Goal: Task Accomplishment & Management: Complete application form

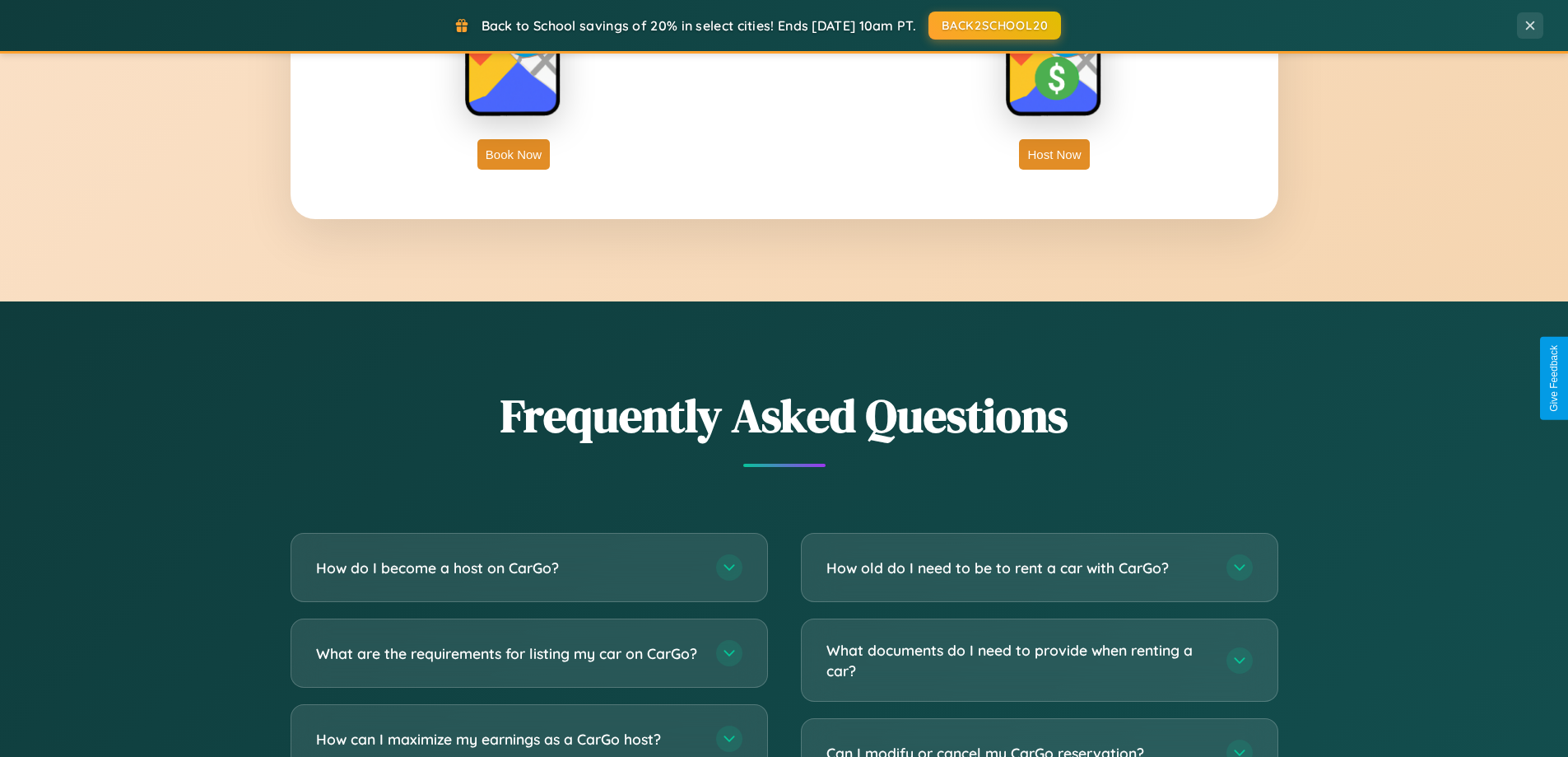
scroll to position [3168, 0]
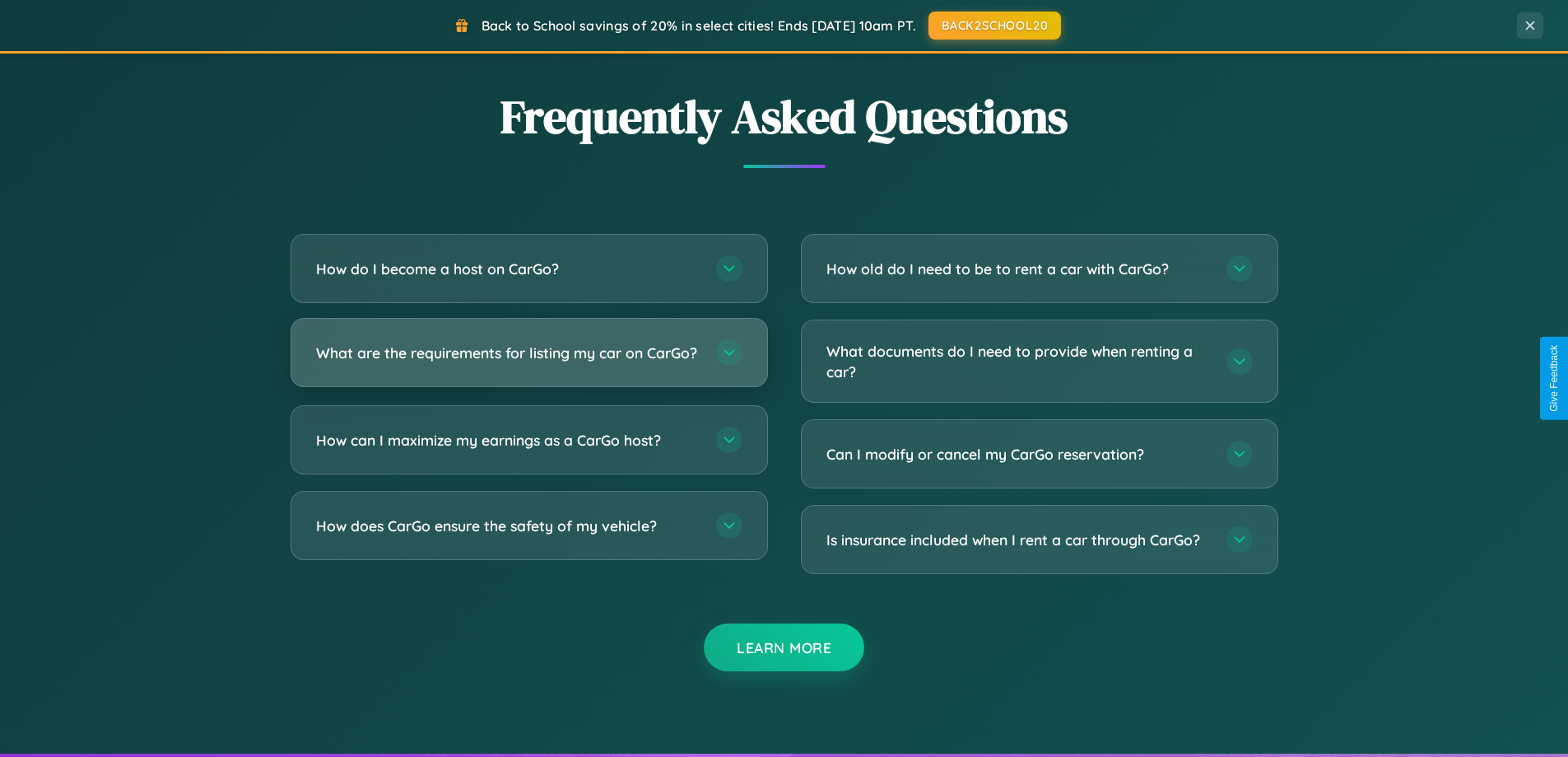
click at [528, 359] on h3 "What are the requirements for listing my car on CarGo?" at bounding box center [507, 352] width 384 height 21
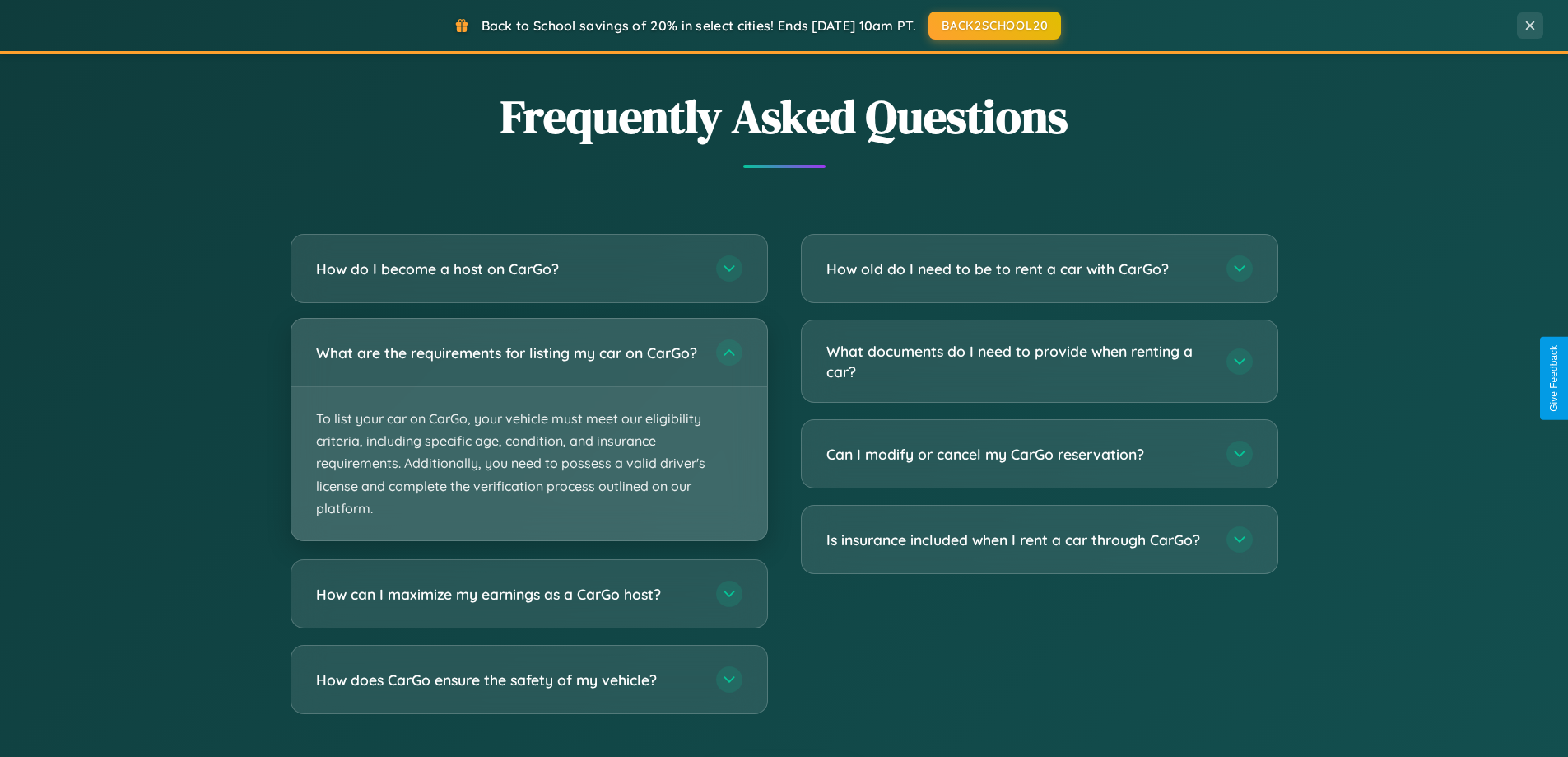
click at [528, 436] on p "To list your car on CarGo, your vehicle must meet our eligibility criteria, inc…" at bounding box center [529, 463] width 476 height 153
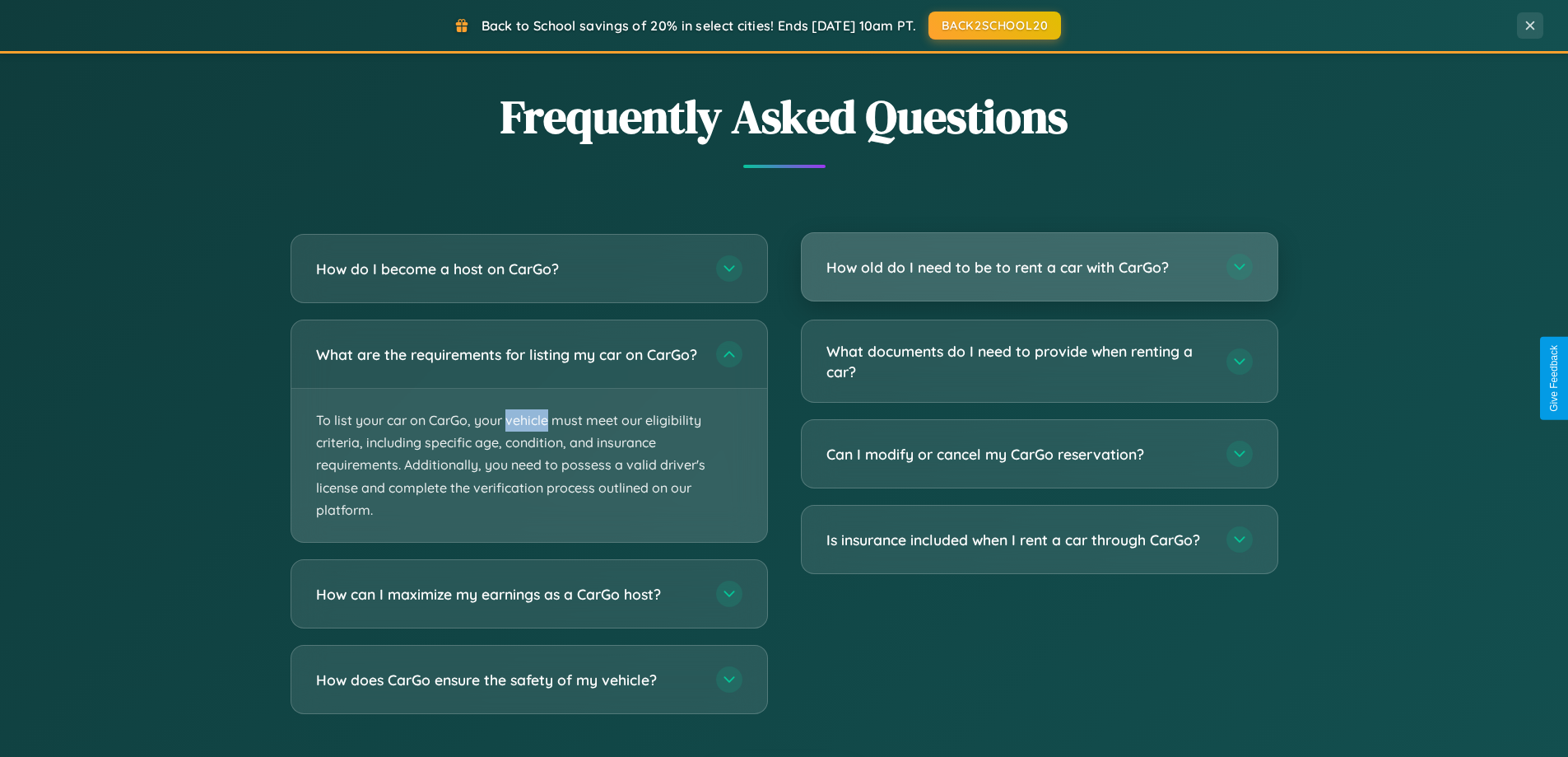
click at [1038, 266] on h3 "How old do I need to be to rent a car with CarGo?" at bounding box center [1018, 266] width 384 height 21
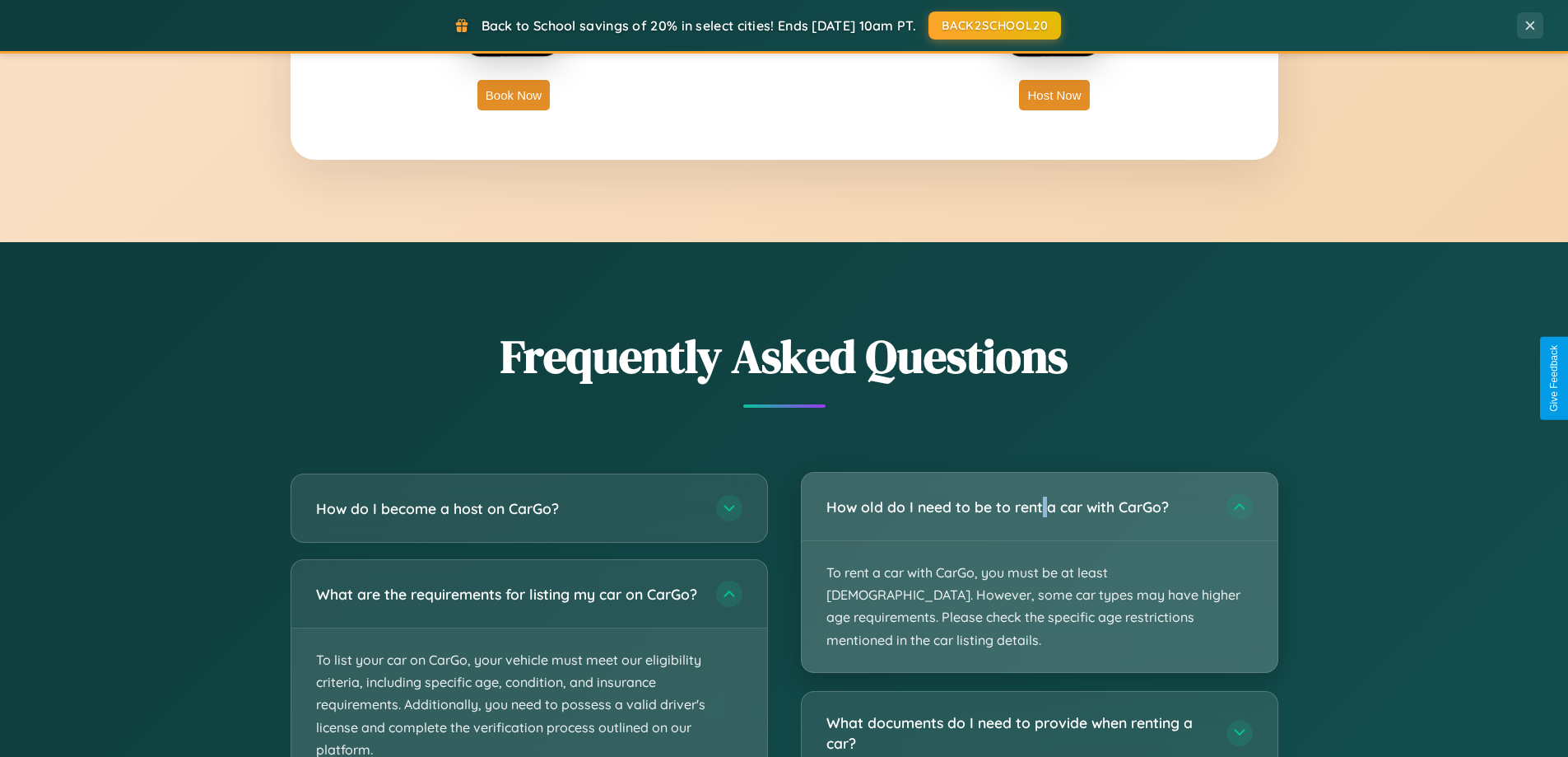
scroll to position [2645, 0]
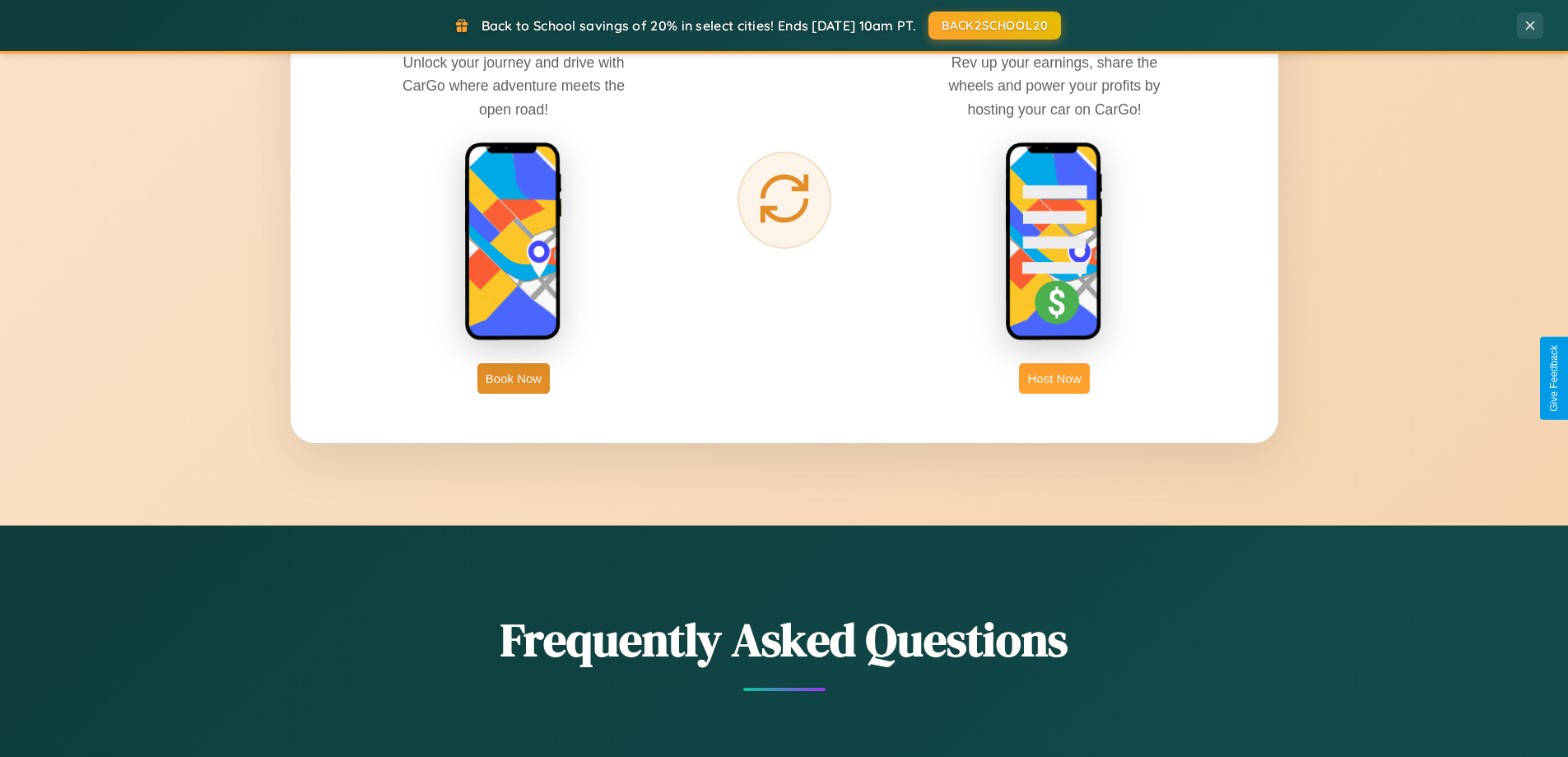
click at [1054, 378] on button "Host Now" at bounding box center [1053, 378] width 70 height 30
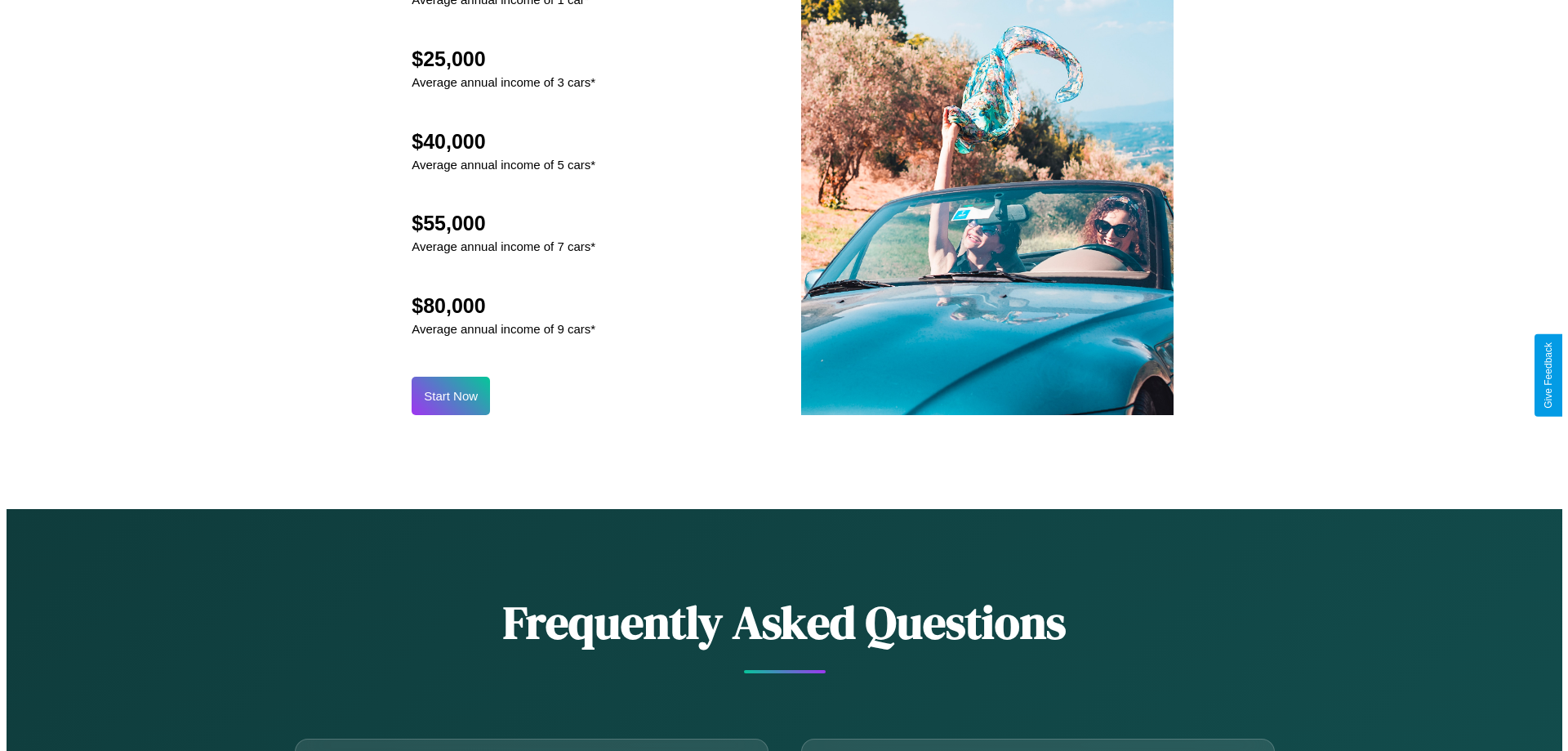
scroll to position [1703, 0]
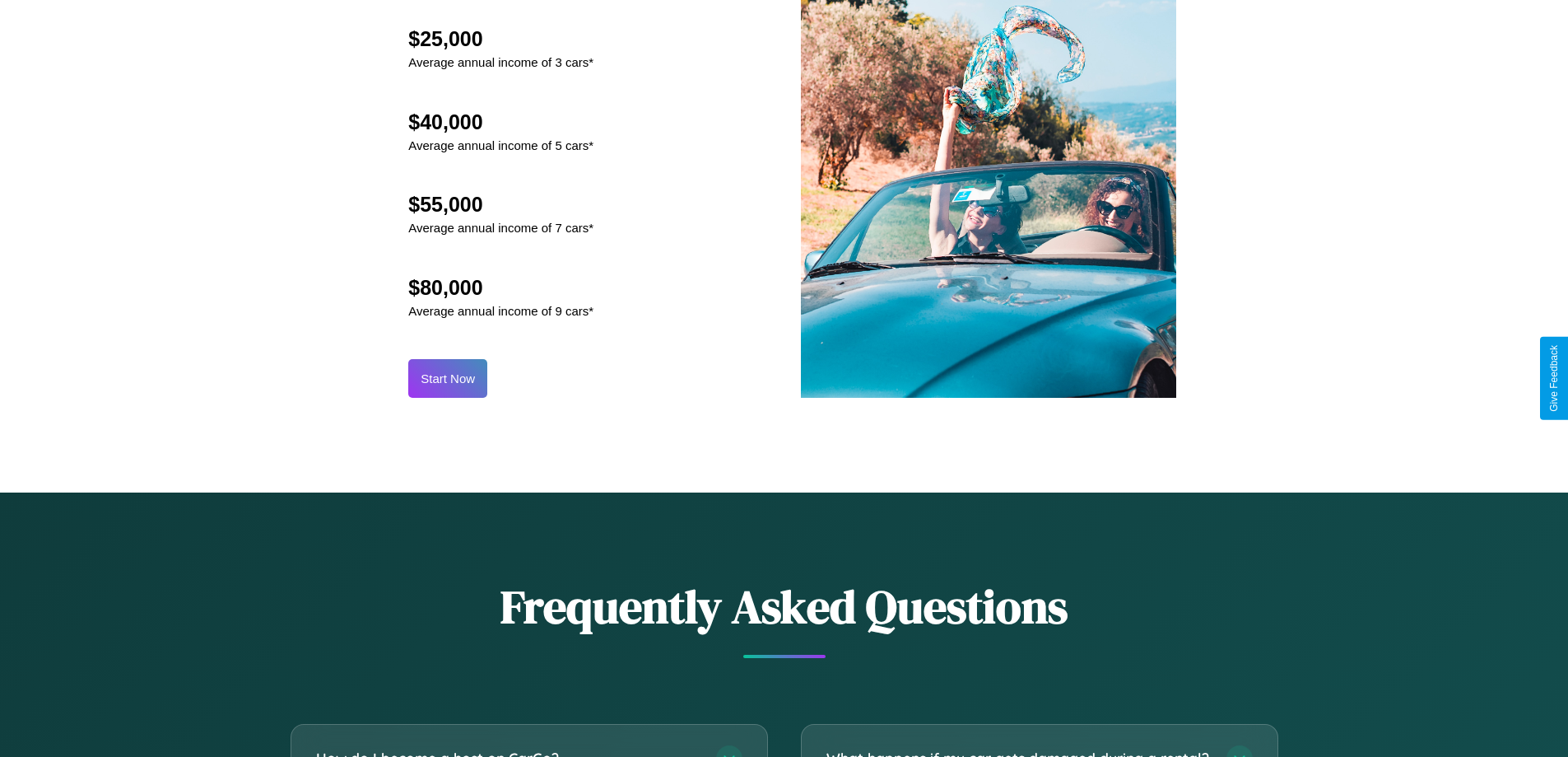
click at [447, 378] on button "Start Now" at bounding box center [447, 378] width 79 height 39
